Goal: Task Accomplishment & Management: Manage account settings

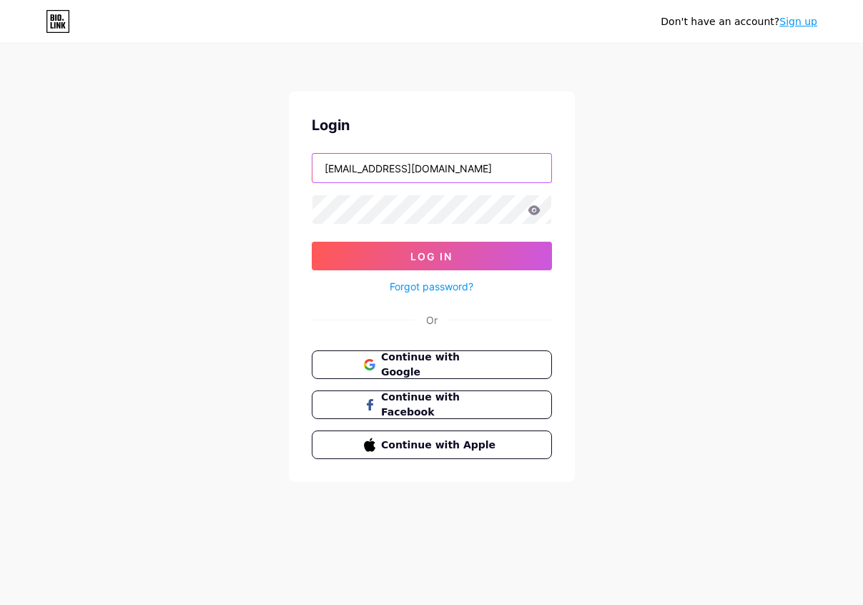
type input "[EMAIL_ADDRESS][DOMAIN_NAME]"
click at [536, 212] on icon at bounding box center [533, 209] width 12 height 9
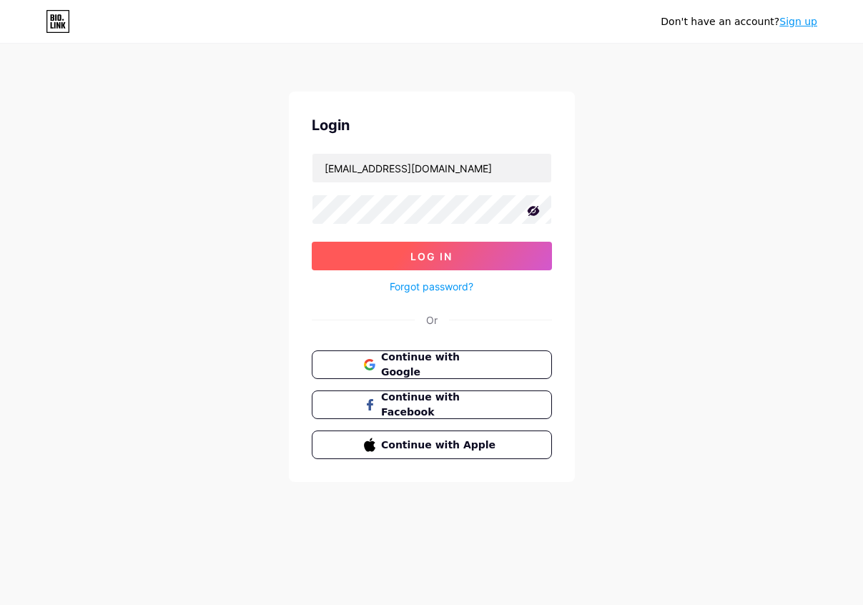
click at [454, 260] on button "Log In" at bounding box center [432, 256] width 240 height 29
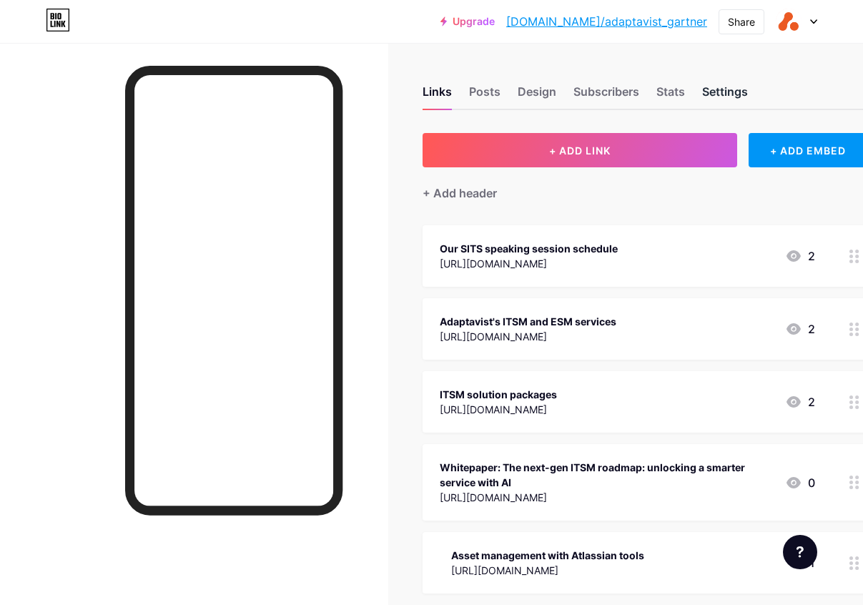
click at [733, 94] on div "Settings" at bounding box center [725, 96] width 46 height 26
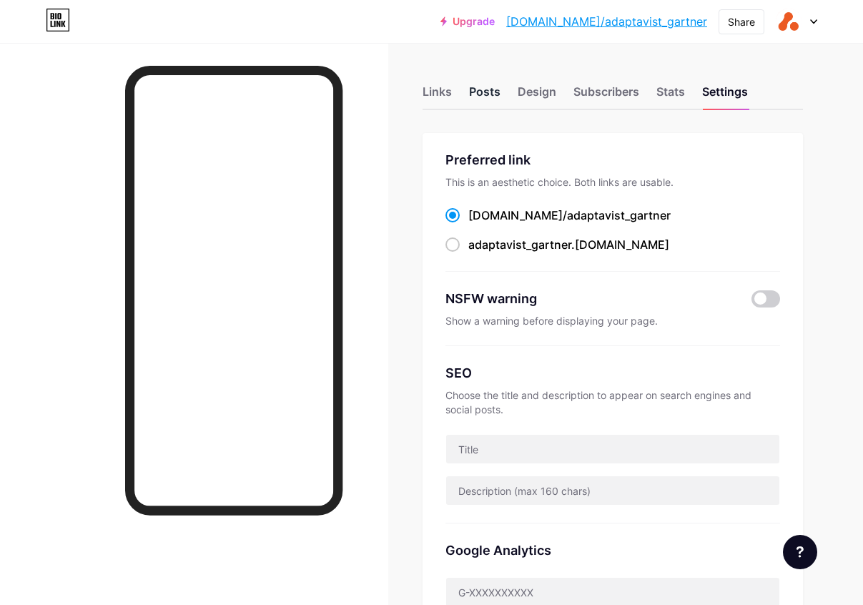
click at [480, 89] on div "Posts" at bounding box center [484, 96] width 31 height 26
click at [542, 91] on div "Design" at bounding box center [536, 96] width 39 height 26
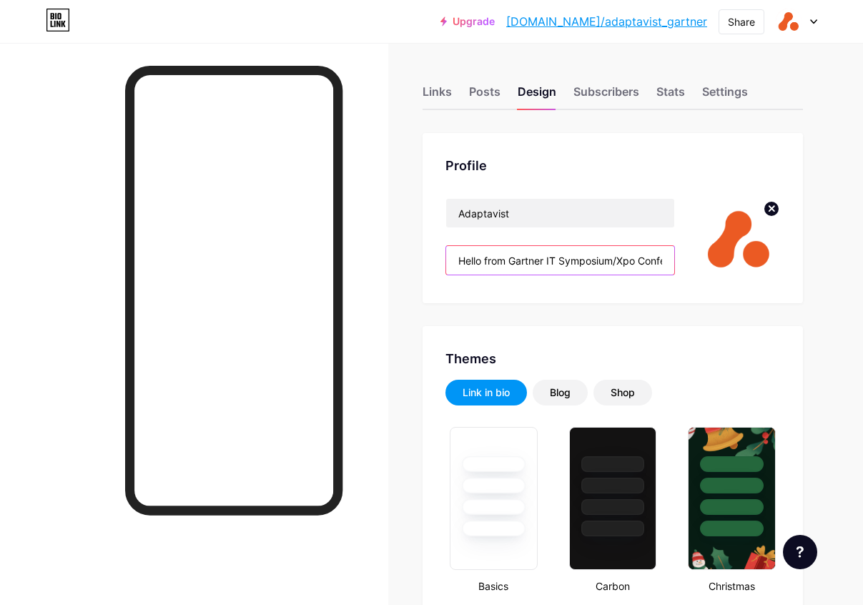
click at [658, 262] on input "Hello from Gartner IT Symposium/Xpo Conference 2025! 🚀 Tech solutions for ITSM,…" at bounding box center [560, 260] width 228 height 29
drag, startPoint x: 627, startPoint y: 259, endPoint x: 878, endPoint y: 349, distance: 266.3
paste input "Hello from Gartner IT Symposium/Xpo 2025! 🌍 Trusted by 22,000+ teams worldwide.…"
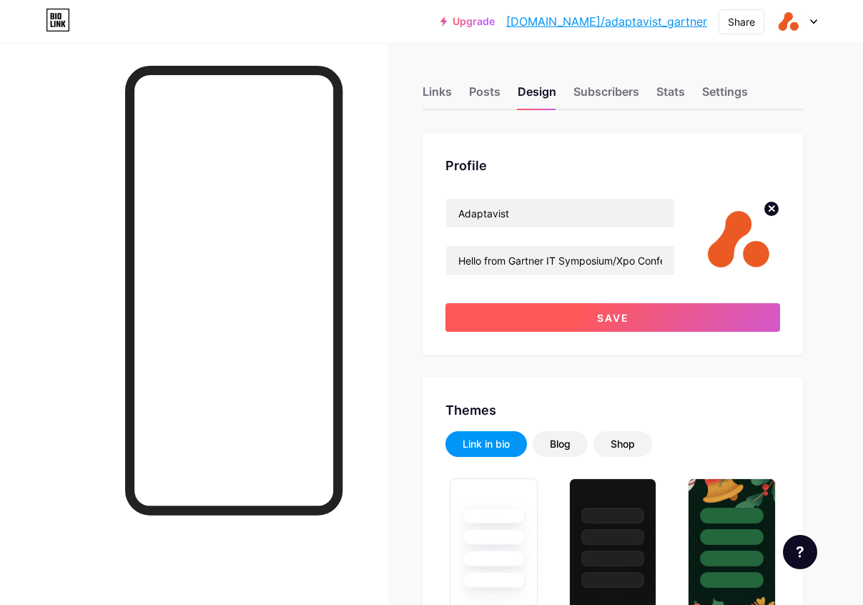
click at [527, 314] on button "Save" at bounding box center [612, 317] width 334 height 29
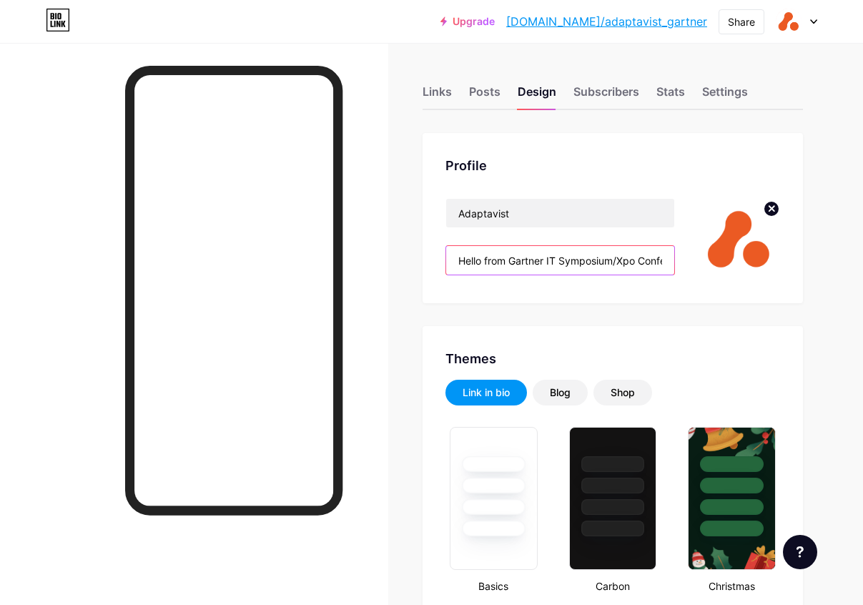
click at [660, 260] on input "Hello from Gartner IT Symposium/Xpo Conference 2025! Hello from Gartner IT Symp…" at bounding box center [560, 260] width 228 height 29
drag, startPoint x: 624, startPoint y: 263, endPoint x: 516, endPoint y: 262, distance: 107.9
click at [516, 262] on input "Hello from Gartner IT Symposium/Xpo Conference 2025! Hello from Gartner IT Symp…" at bounding box center [560, 260] width 228 height 29
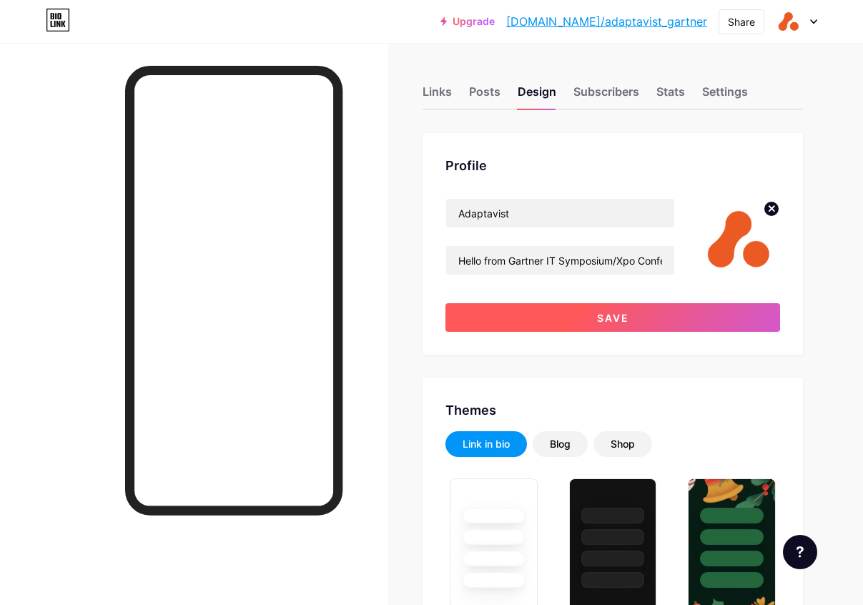
click at [541, 318] on button "Save" at bounding box center [612, 317] width 334 height 29
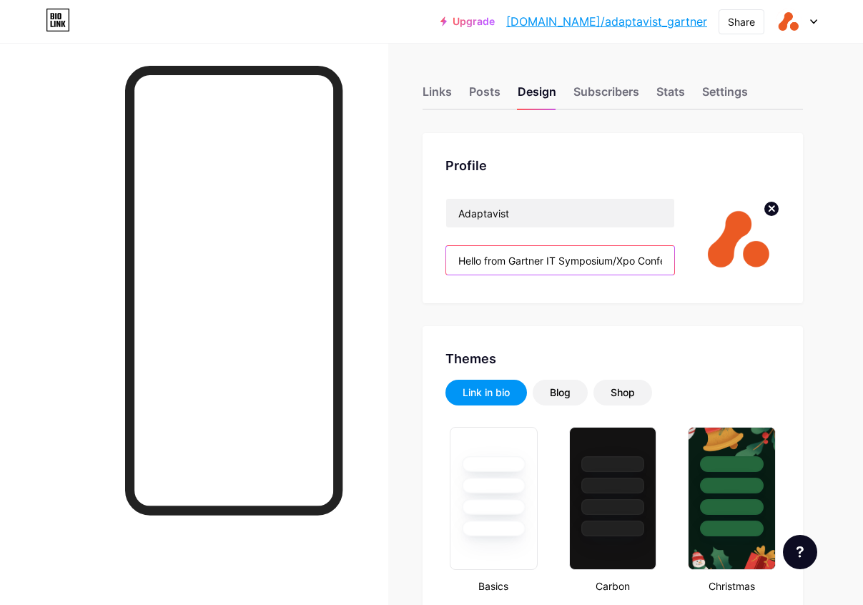
click at [655, 260] on input "Hello from Gartner IT Symposium/Xpo Conference 2025! 🌍 Trusted by 22,000+ teams…" at bounding box center [560, 260] width 228 height 29
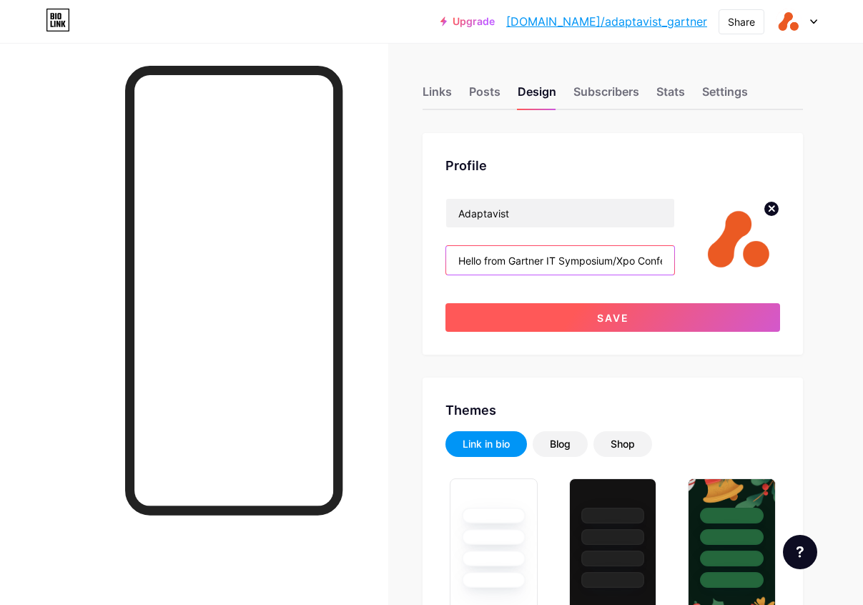
type input "Hello from Gartner IT Symposium/Xpo Conference 2025! 🌍 Trusted by 22,000+ teams…"
click at [591, 322] on button "Save" at bounding box center [612, 317] width 334 height 29
